Goal: Information Seeking & Learning: Learn about a topic

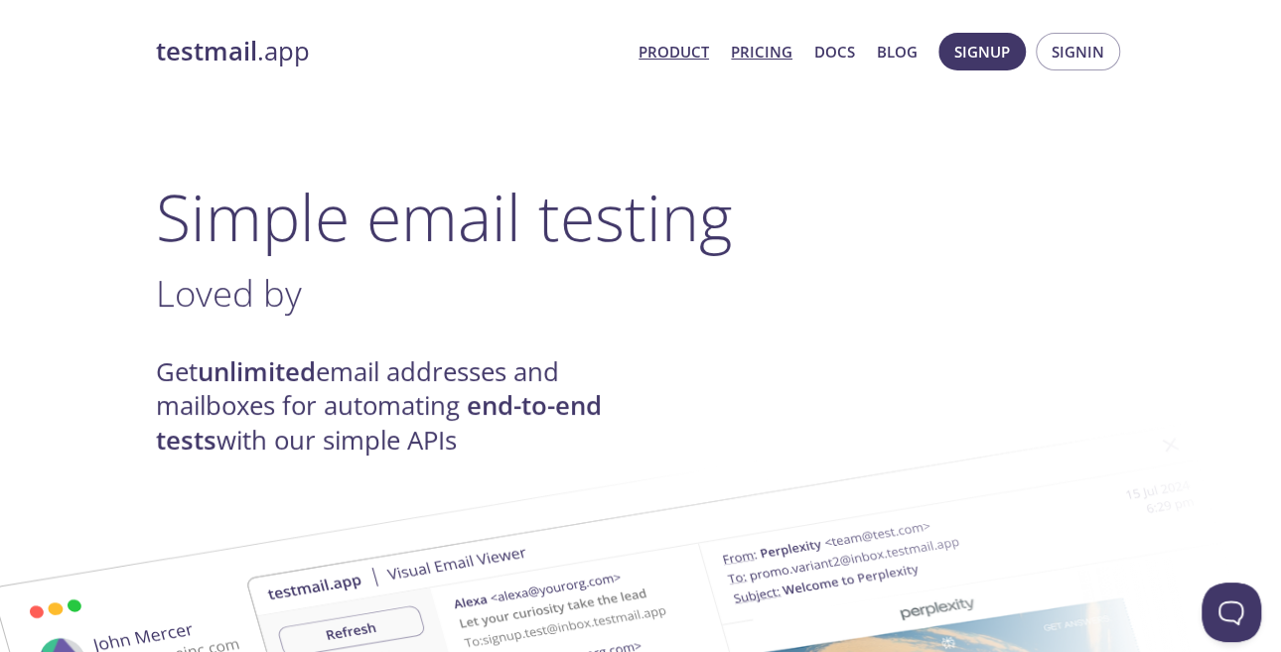
click at [767, 48] on link "Pricing" at bounding box center [762, 52] width 62 height 26
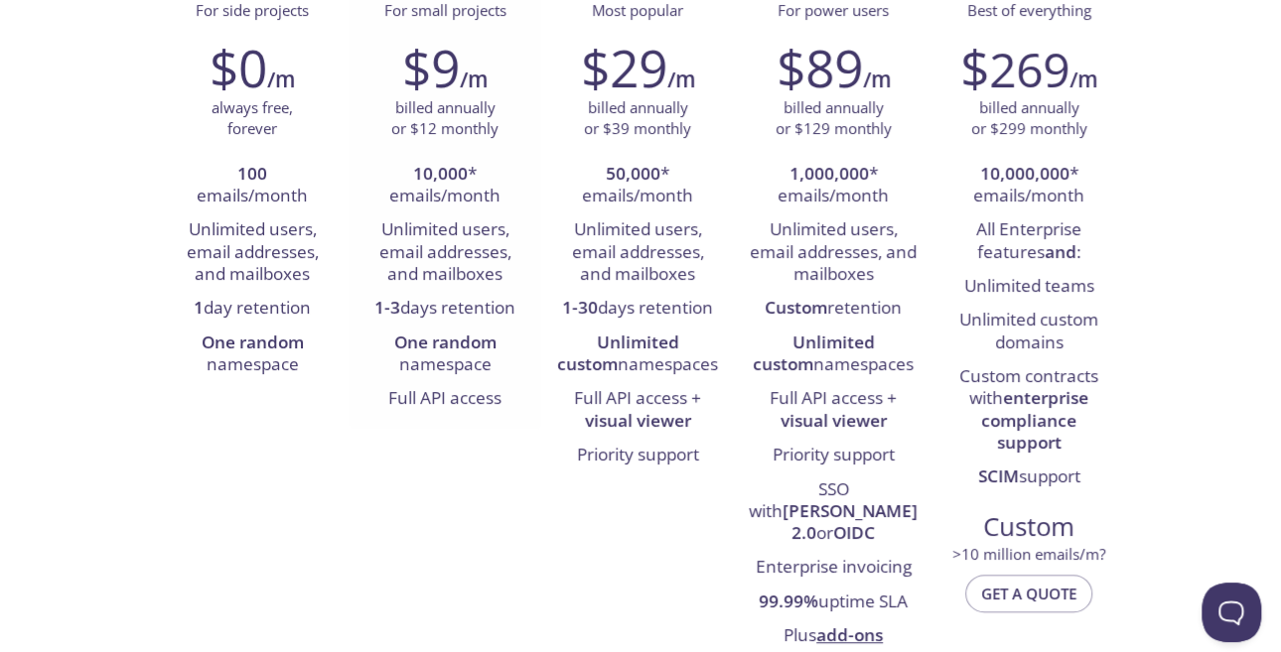
scroll to position [297, 0]
drag, startPoint x: 200, startPoint y: 196, endPoint x: 322, endPoint y: 189, distance: 122.3
click at [322, 189] on li "100 emails/month" at bounding box center [252, 185] width 163 height 57
drag, startPoint x: 194, startPoint y: 217, endPoint x: 294, endPoint y: 299, distance: 129.2
click at [302, 281] on li "Unlimited users, email addresses, and mailboxes" at bounding box center [252, 252] width 163 height 78
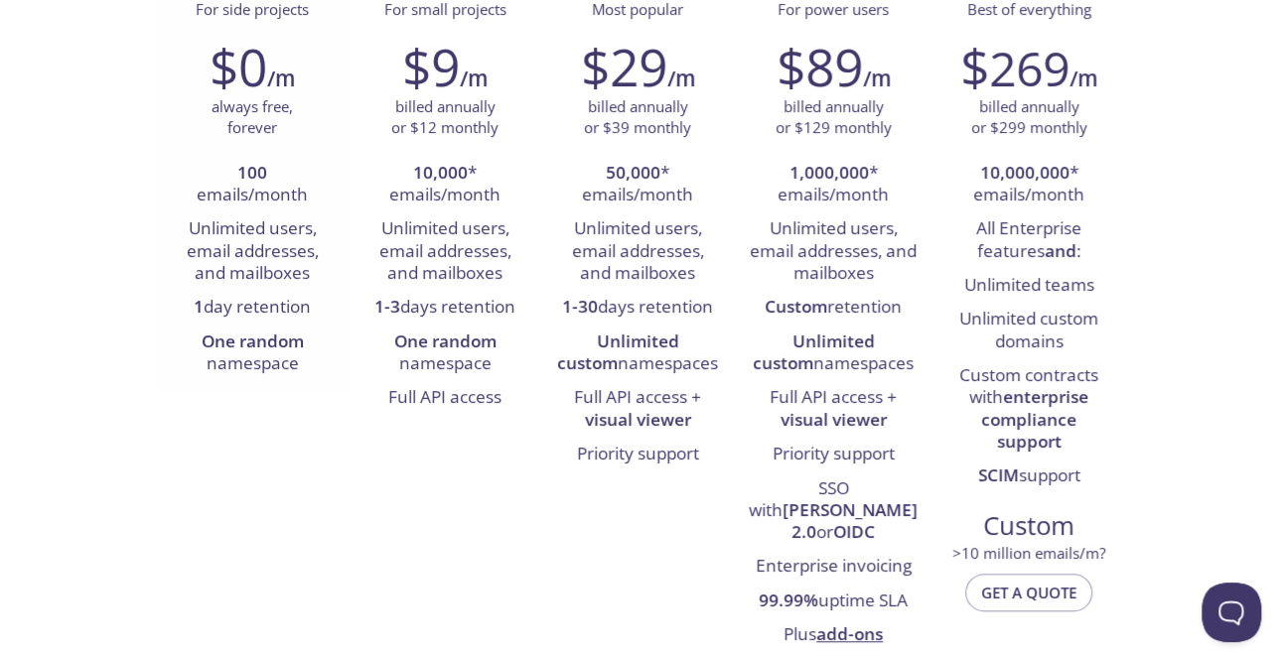
click at [287, 308] on li "1 day retention" at bounding box center [252, 308] width 163 height 34
drag, startPoint x: 201, startPoint y: 301, endPoint x: 317, endPoint y: 300, distance: 116.2
click at [317, 300] on li "1 day retention" at bounding box center [252, 308] width 163 height 34
drag, startPoint x: 178, startPoint y: 335, endPoint x: 267, endPoint y: 357, distance: 92.2
click at [267, 357] on li "One random namespace" at bounding box center [252, 354] width 163 height 57
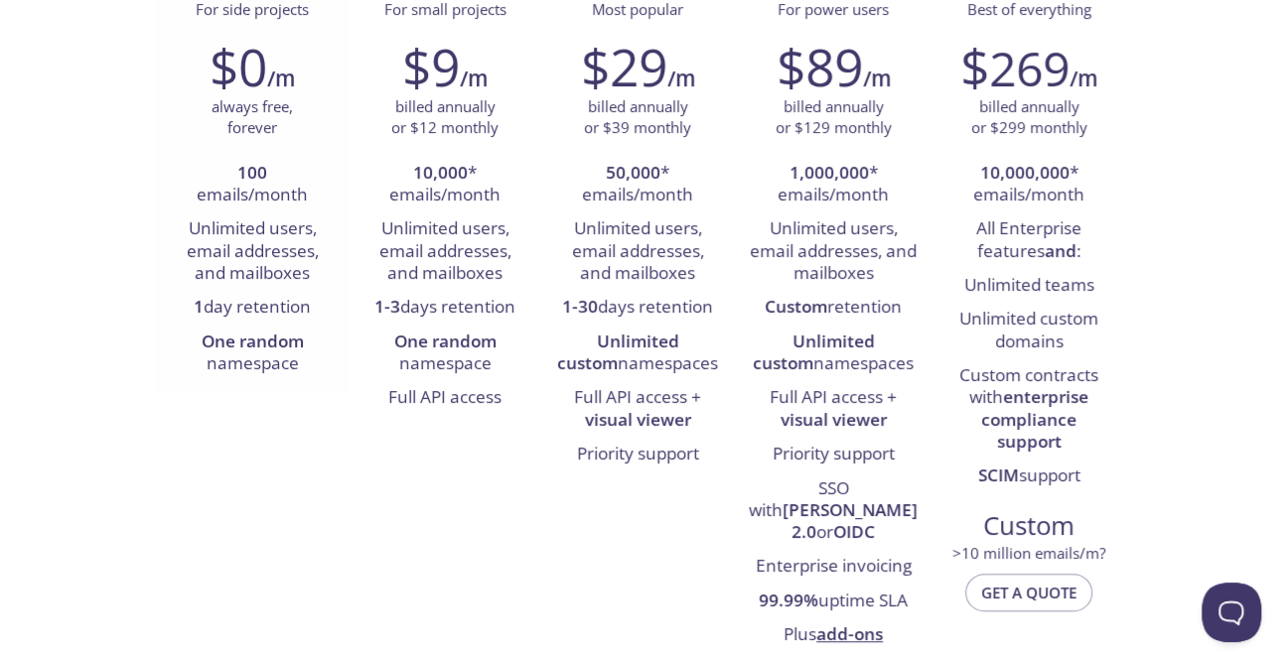
click at [286, 389] on div "$0 /m always free, forever 100 emails/month Unlimited users, email addresses, a…" at bounding box center [252, 209] width 193 height 370
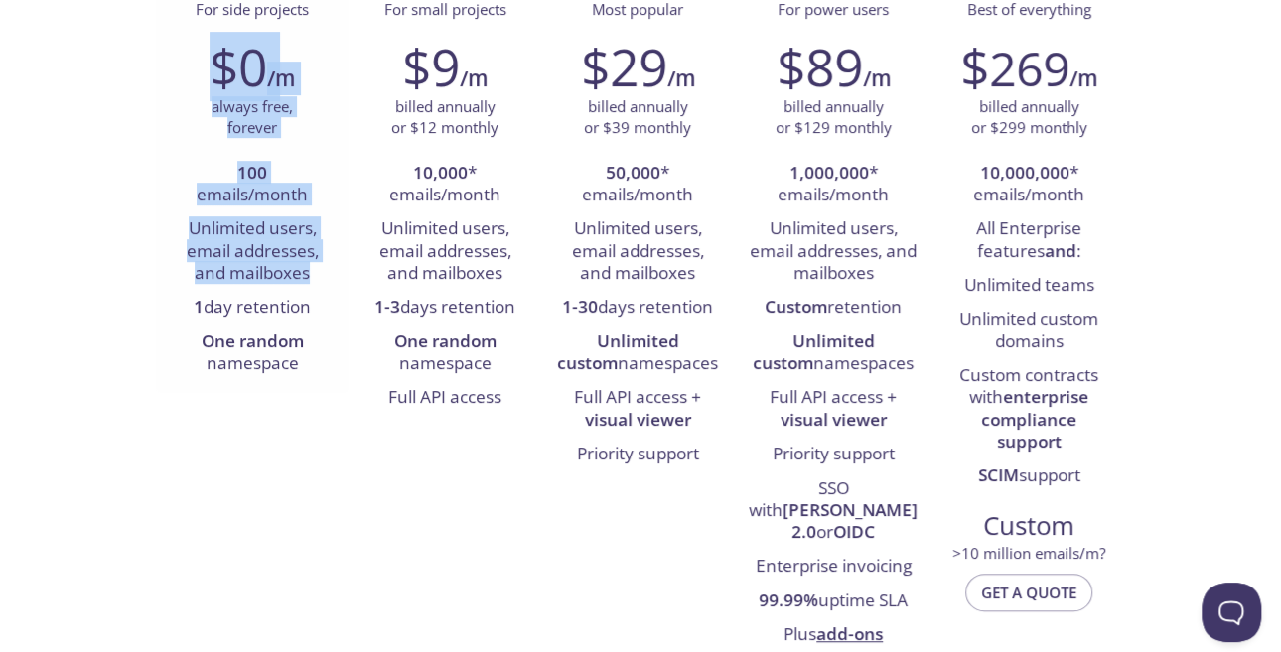
drag, startPoint x: 312, startPoint y: 273, endPoint x: 169, endPoint y: 65, distance: 252.9
click at [169, 65] on div "$0 /m always free, forever 100 emails/month Unlimited users, email addresses, a…" at bounding box center [252, 209] width 193 height 370
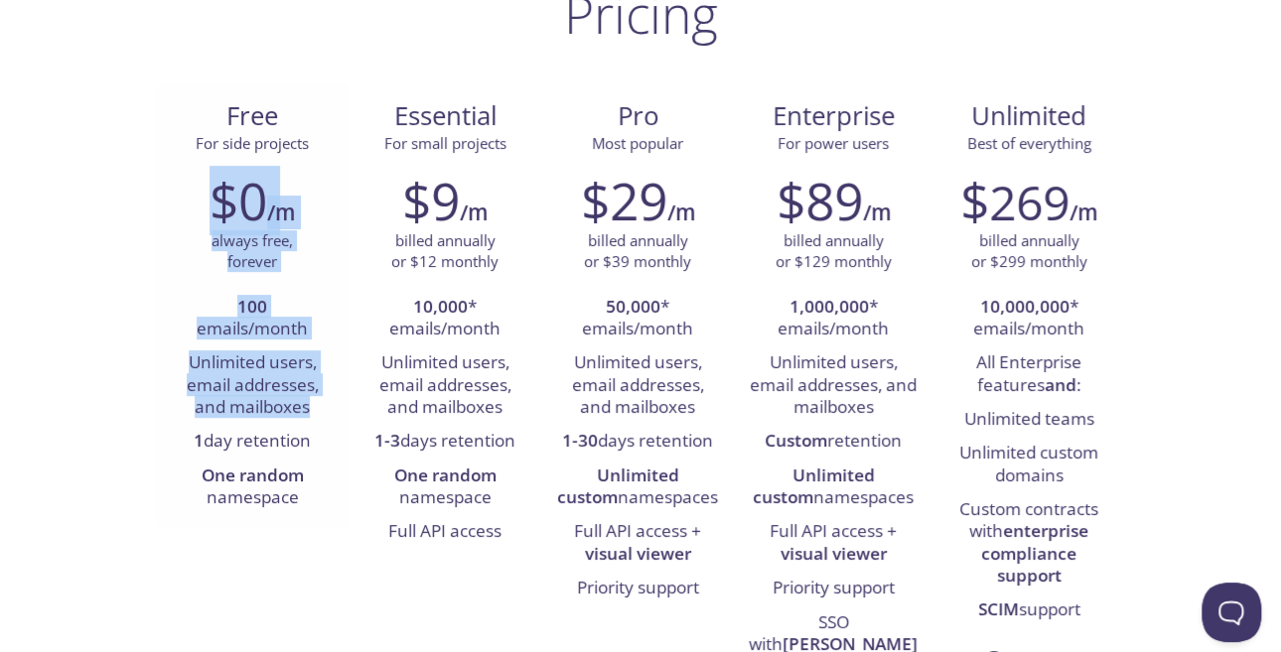
scroll to position [199, 0]
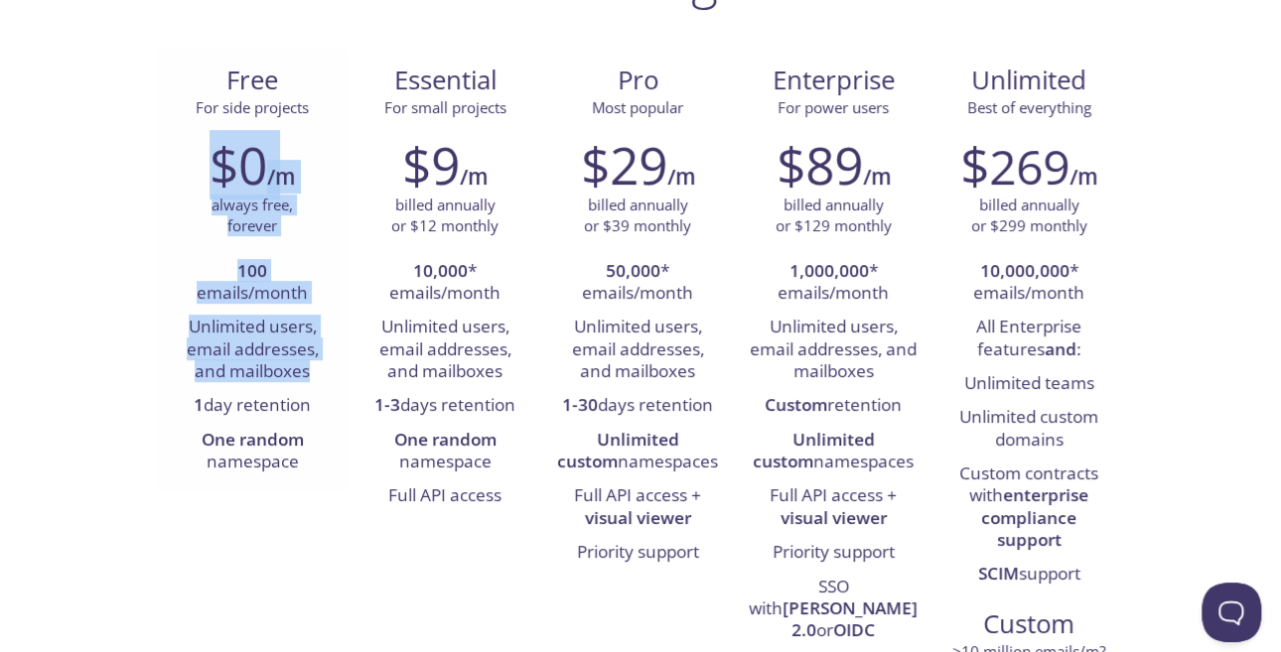
click at [204, 298] on li "100 emails/month" at bounding box center [252, 283] width 163 height 57
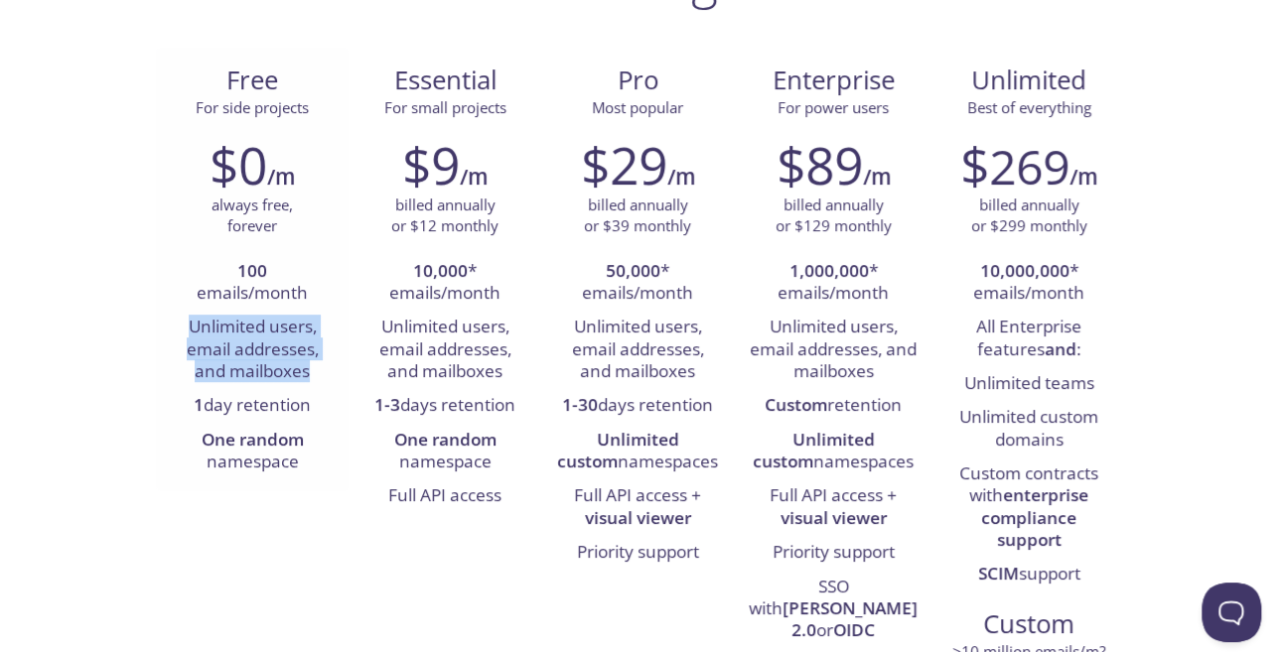
drag, startPoint x: 178, startPoint y: 324, endPoint x: 325, endPoint y: 376, distance: 156.1
click at [325, 376] on li "Unlimited users, email addresses, and mailboxes" at bounding box center [252, 350] width 163 height 78
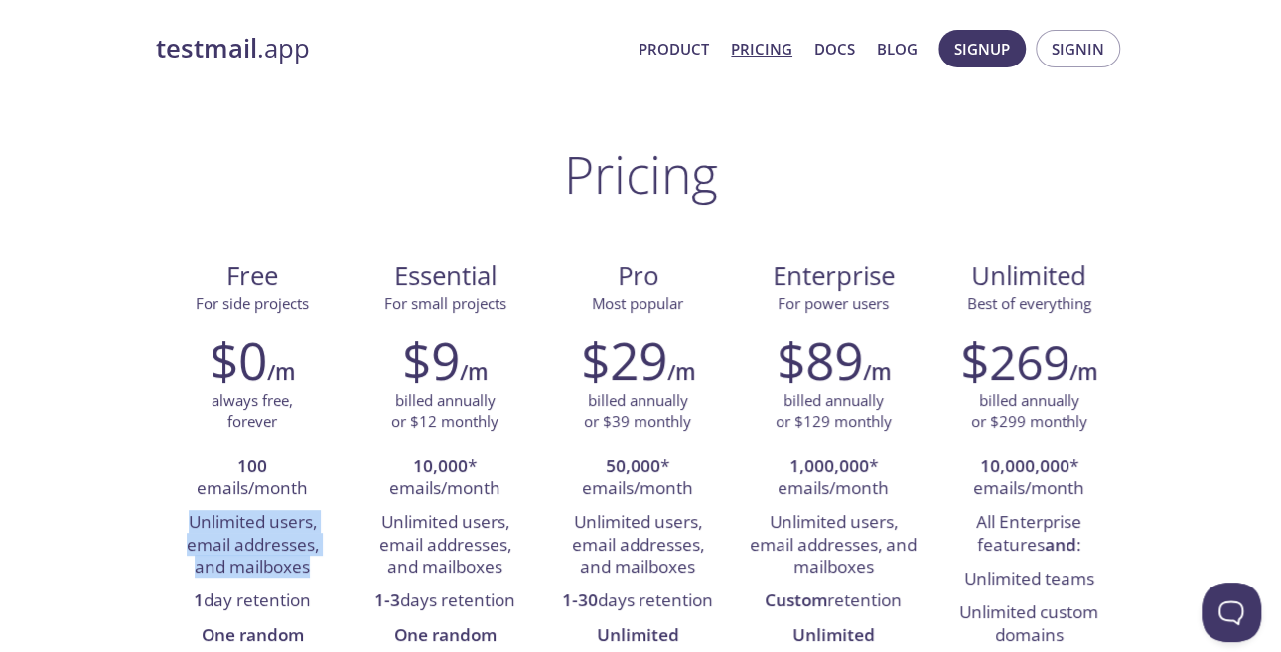
scroll to position [0, 0]
